Goal: Go to known website: Go to known website

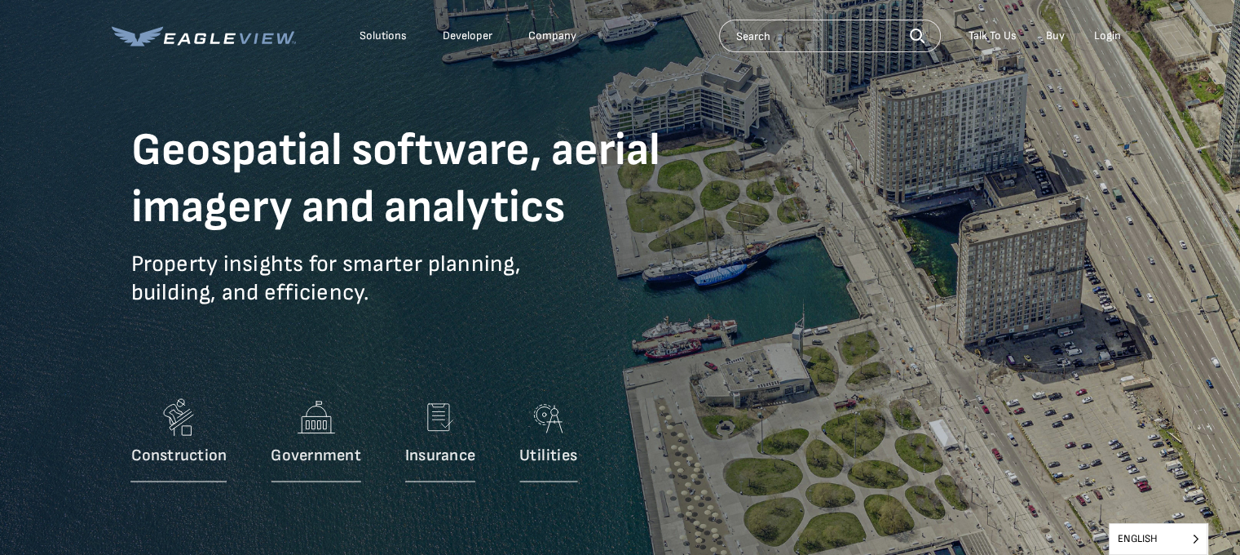
click at [1109, 38] on div "Login" at bounding box center [1107, 36] width 27 height 15
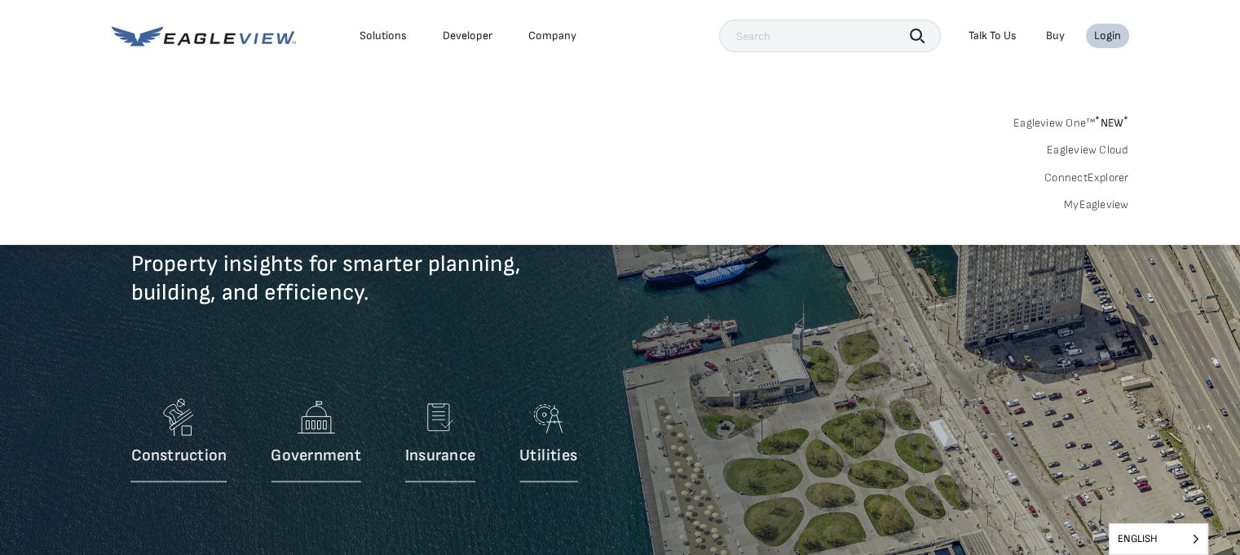
click at [1103, 31] on div "Login" at bounding box center [1107, 36] width 27 height 15
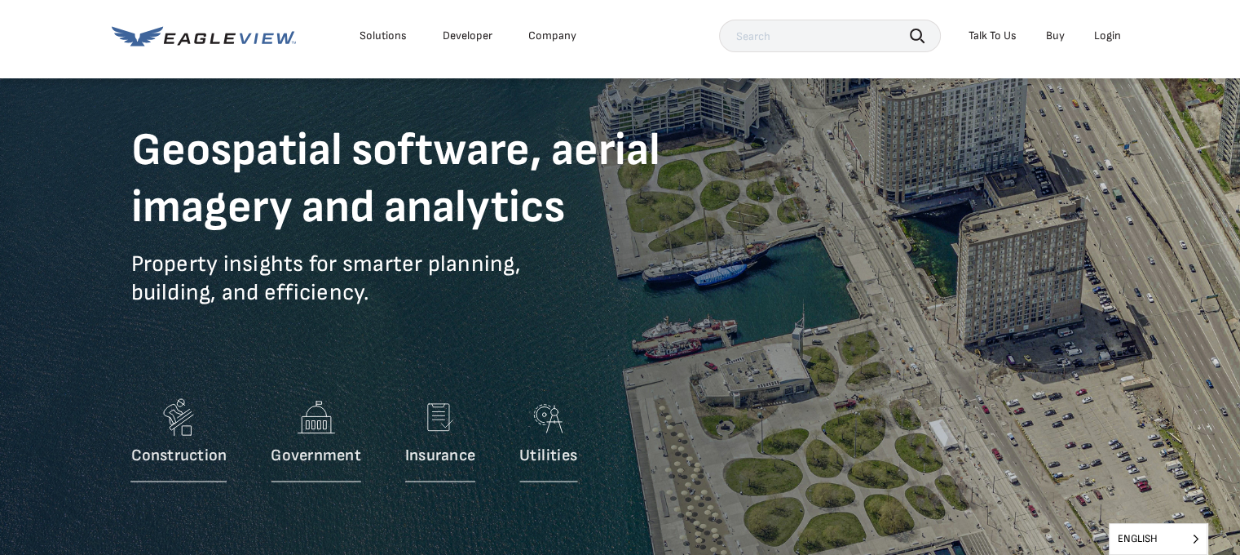
click at [1103, 31] on div "Login" at bounding box center [1107, 36] width 27 height 15
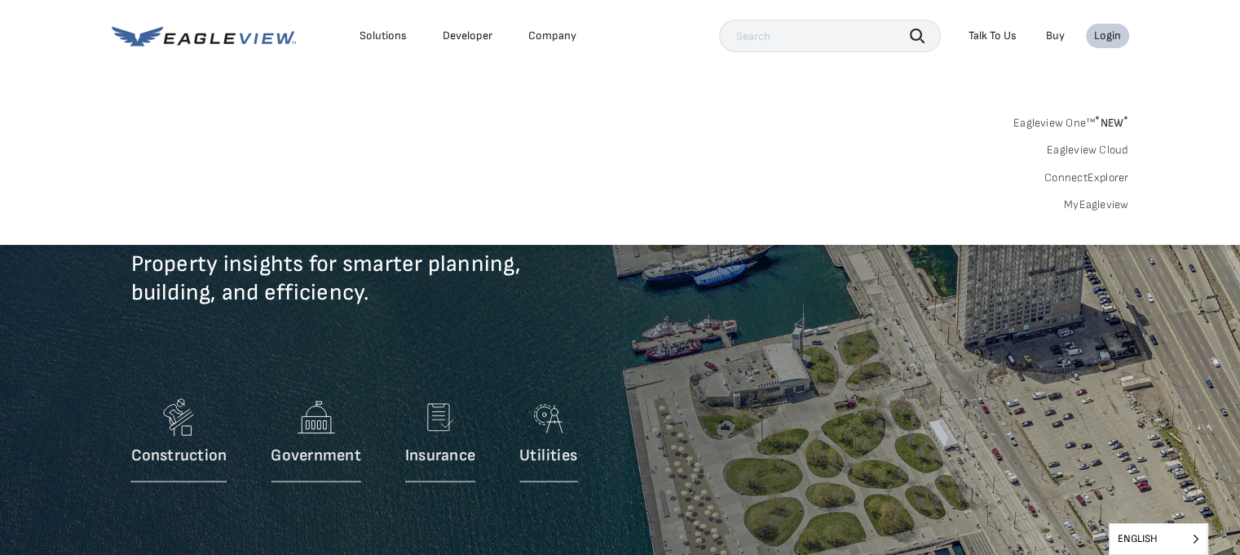
click at [1103, 31] on div "Login" at bounding box center [1107, 36] width 27 height 15
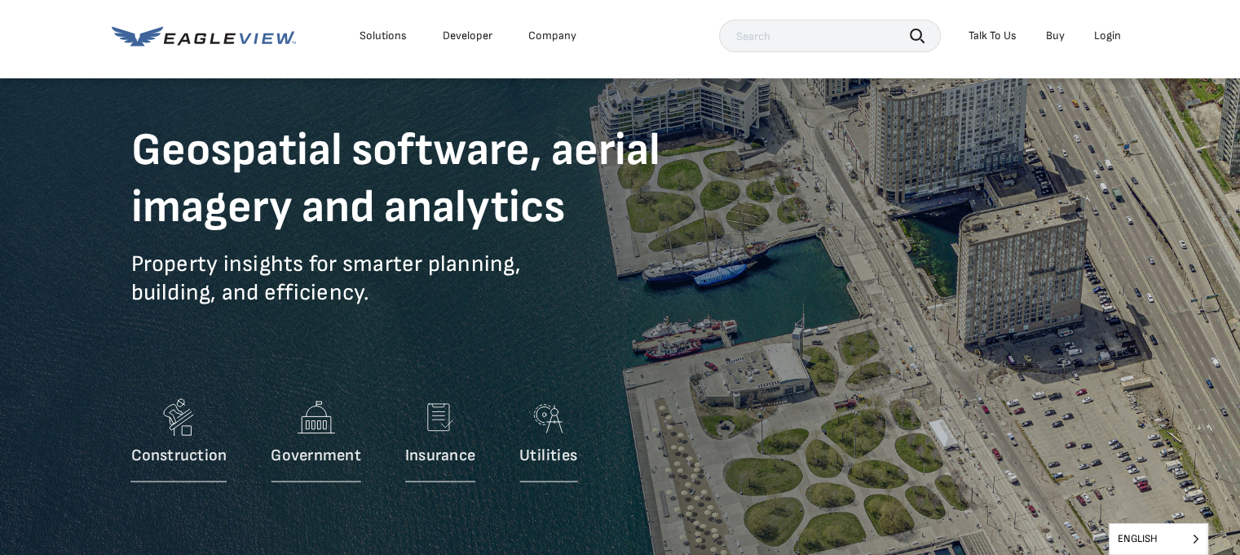
click at [1103, 31] on div "Login" at bounding box center [1107, 36] width 27 height 15
click at [1115, 31] on div "Login" at bounding box center [1107, 36] width 27 height 15
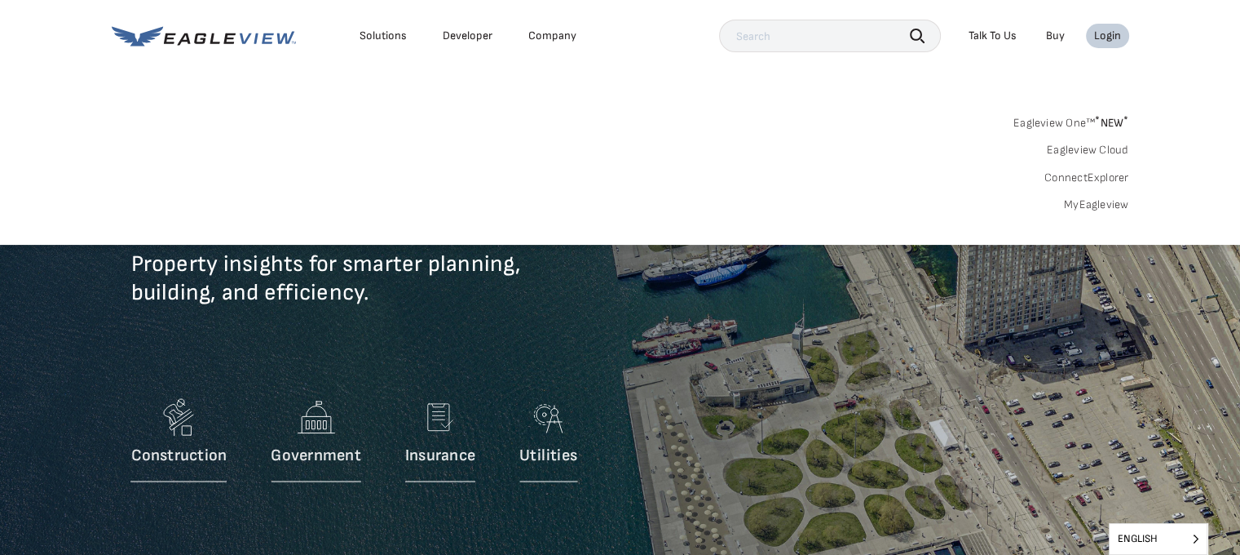
click at [1115, 31] on div "Login" at bounding box center [1107, 36] width 27 height 15
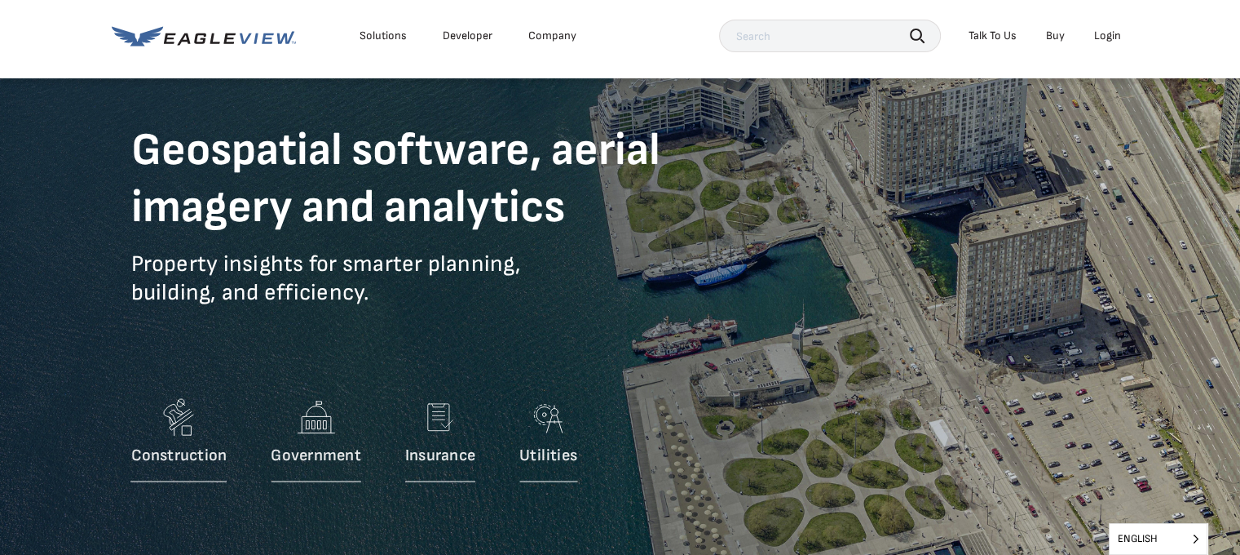
click at [1116, 33] on div "Login" at bounding box center [1107, 36] width 27 height 15
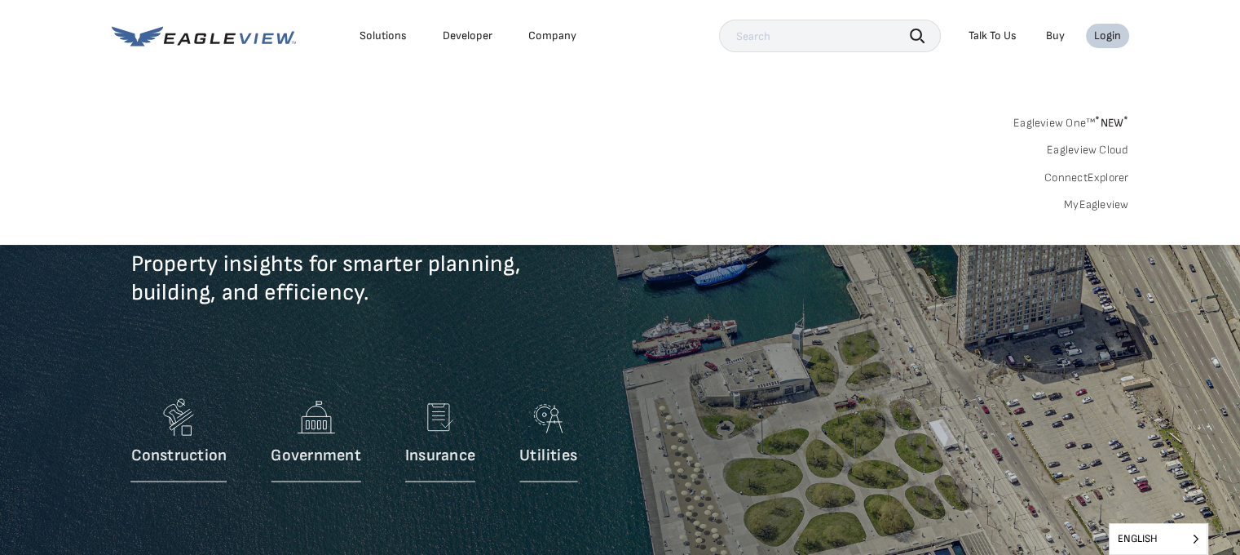
click at [1116, 33] on div "Login" at bounding box center [1107, 36] width 27 height 15
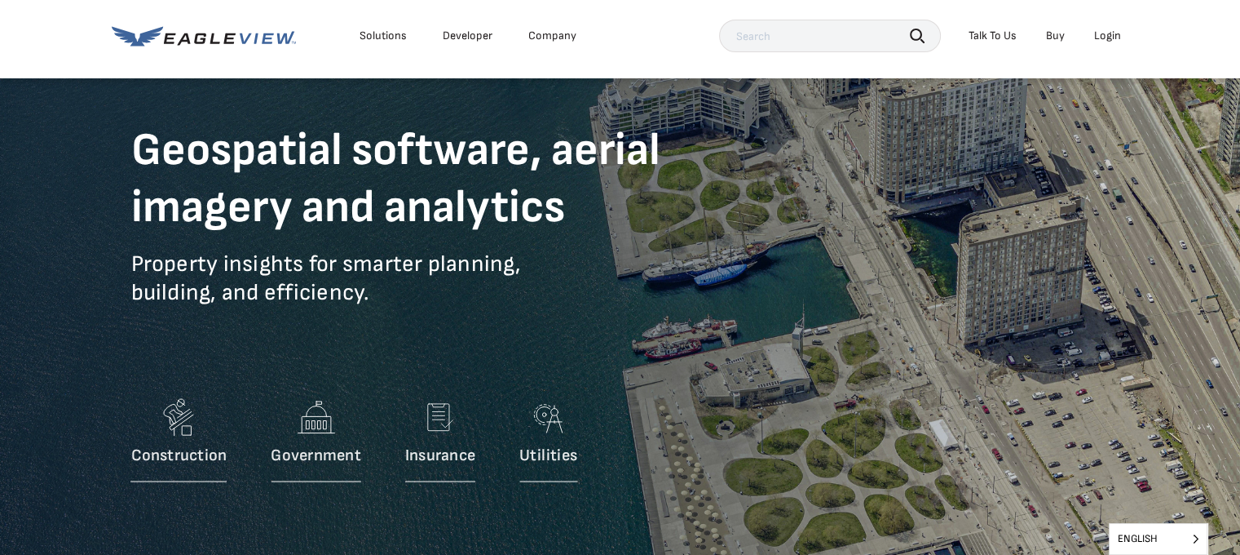
click at [1116, 33] on div "Login" at bounding box center [1107, 36] width 27 height 15
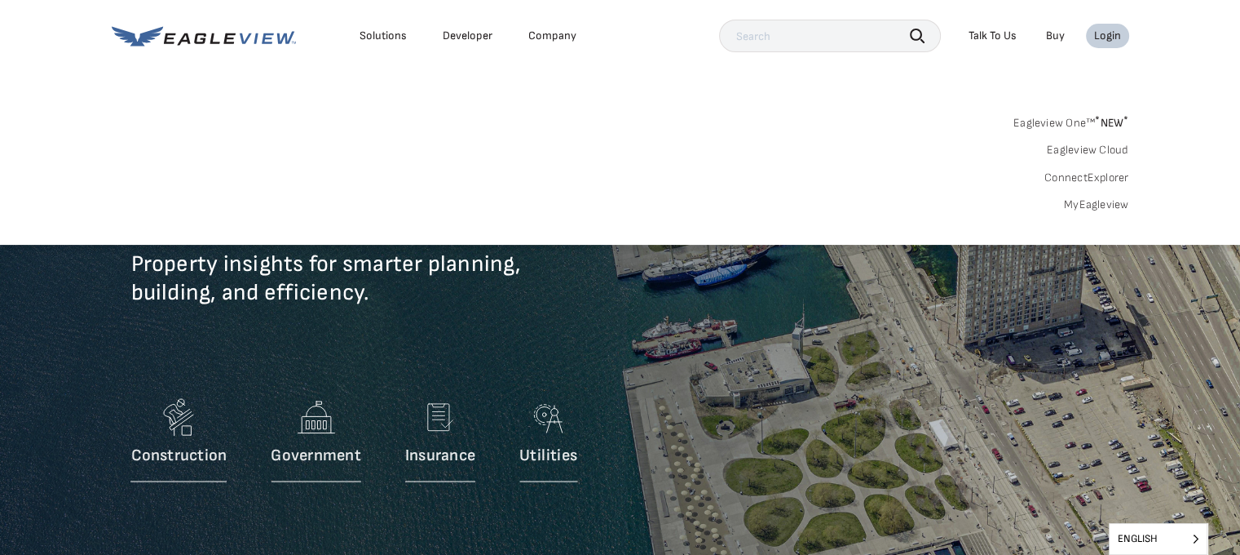
click at [1086, 208] on link "MyEagleview" at bounding box center [1096, 204] width 65 height 15
